Goal: Task Accomplishment & Management: Complete application form

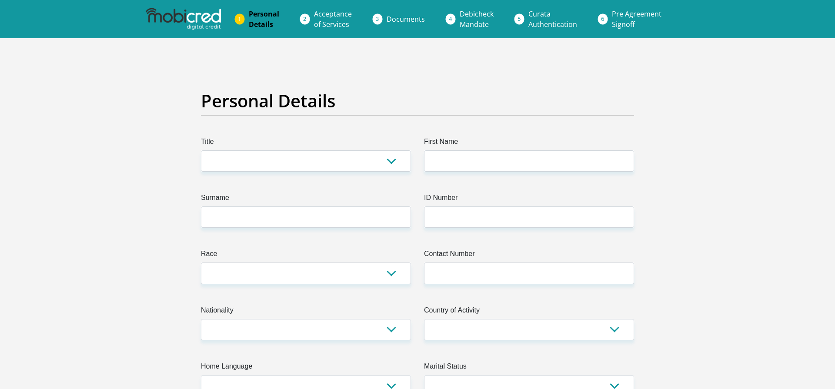
select select "Mr"
click option "Mr" at bounding box center [0, 0] width 0 height 0
click at [466, 155] on input "First Name" at bounding box center [529, 160] width 210 height 21
click at [507, 162] on input "First Name" at bounding box center [529, 160] width 210 height 21
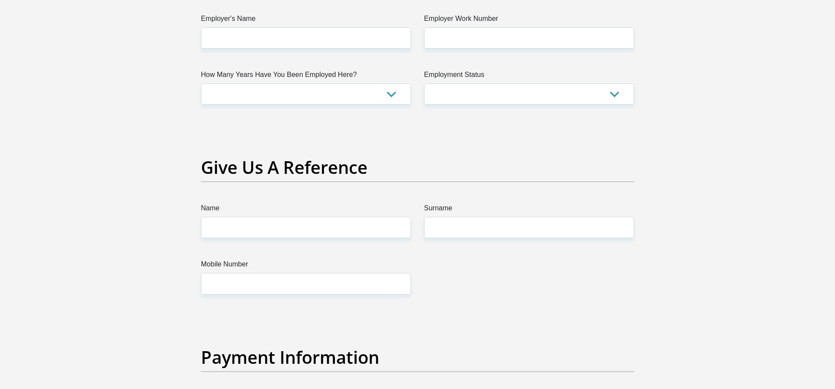
scroll to position [1680, 0]
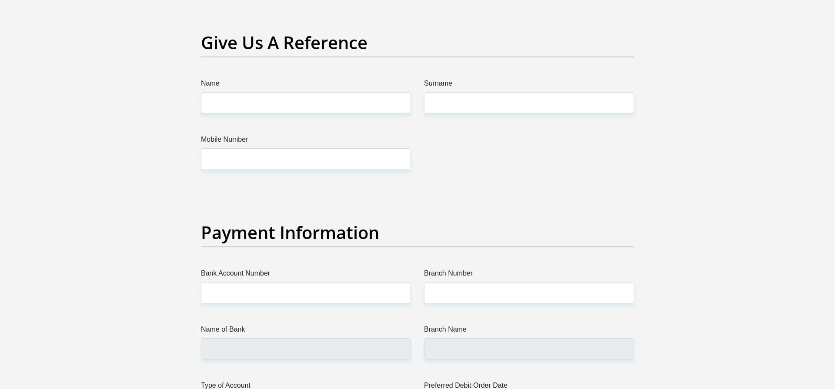
type input "ew"
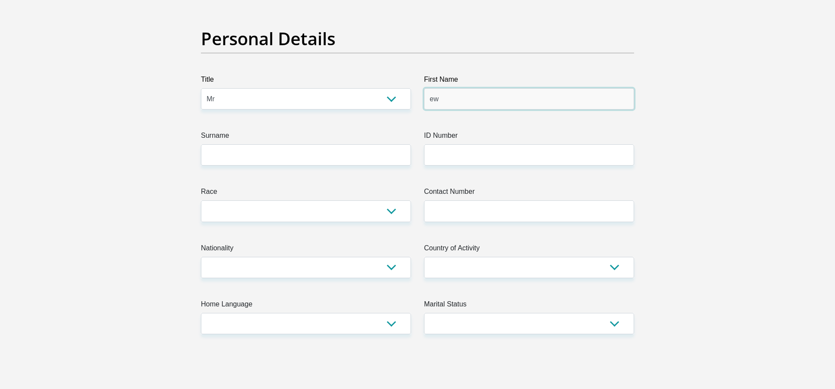
scroll to position [66, 0]
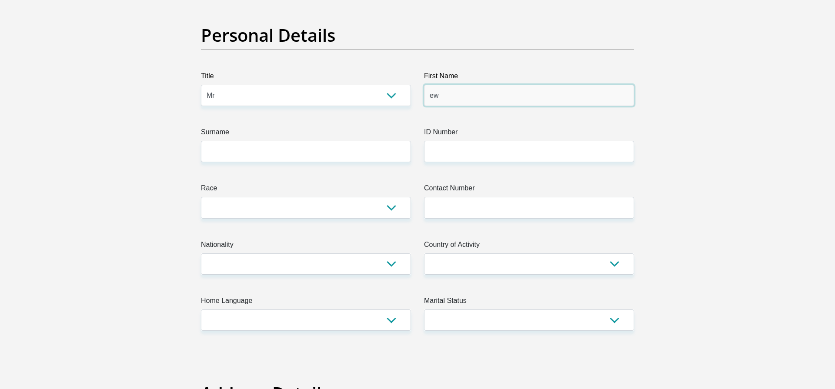
click at [424, 94] on input "ew" at bounding box center [529, 95] width 210 height 21
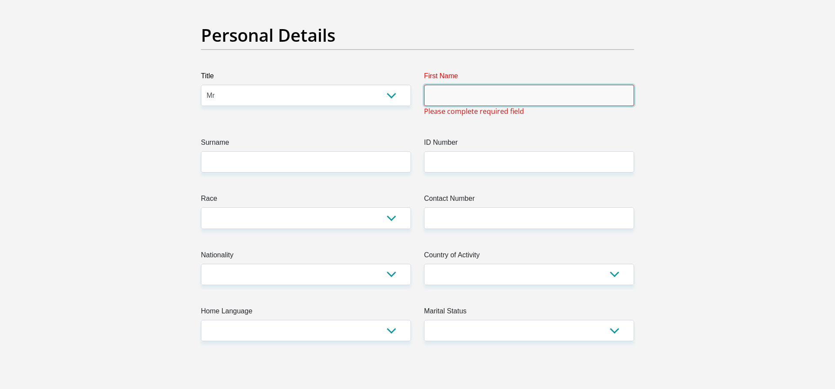
scroll to position [0, 0]
